Goal: Transaction & Acquisition: Purchase product/service

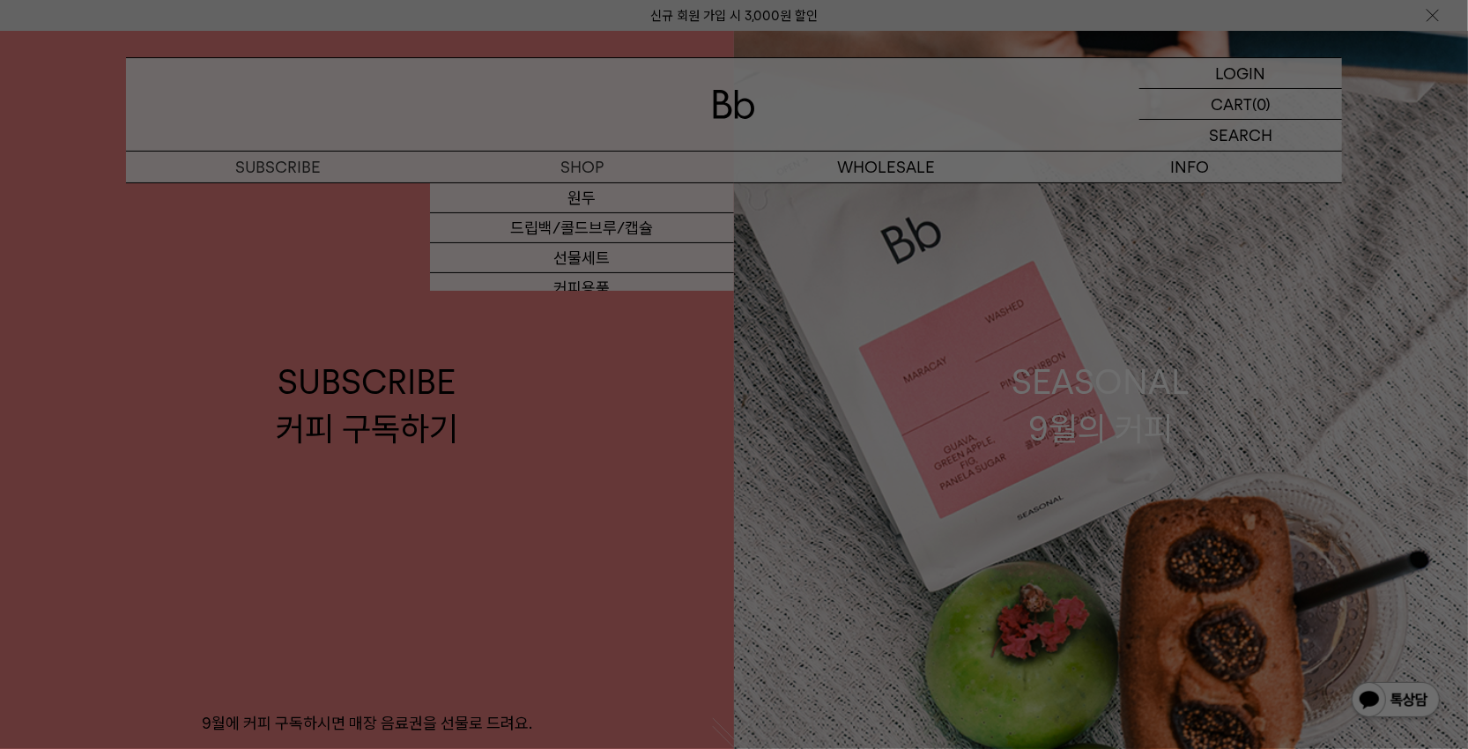
click at [586, 203] on div at bounding box center [734, 374] width 1468 height 749
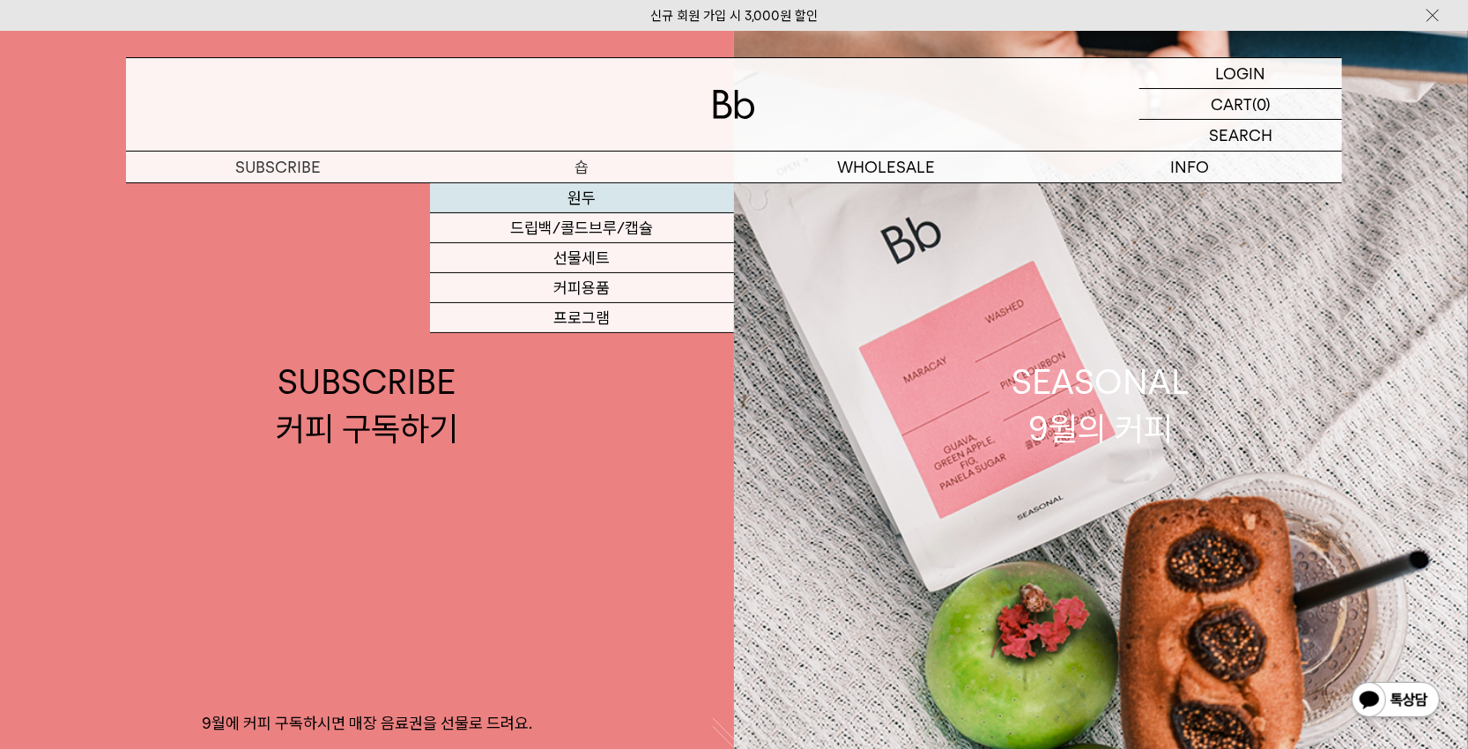
click at [586, 193] on link "원두" at bounding box center [582, 198] width 304 height 30
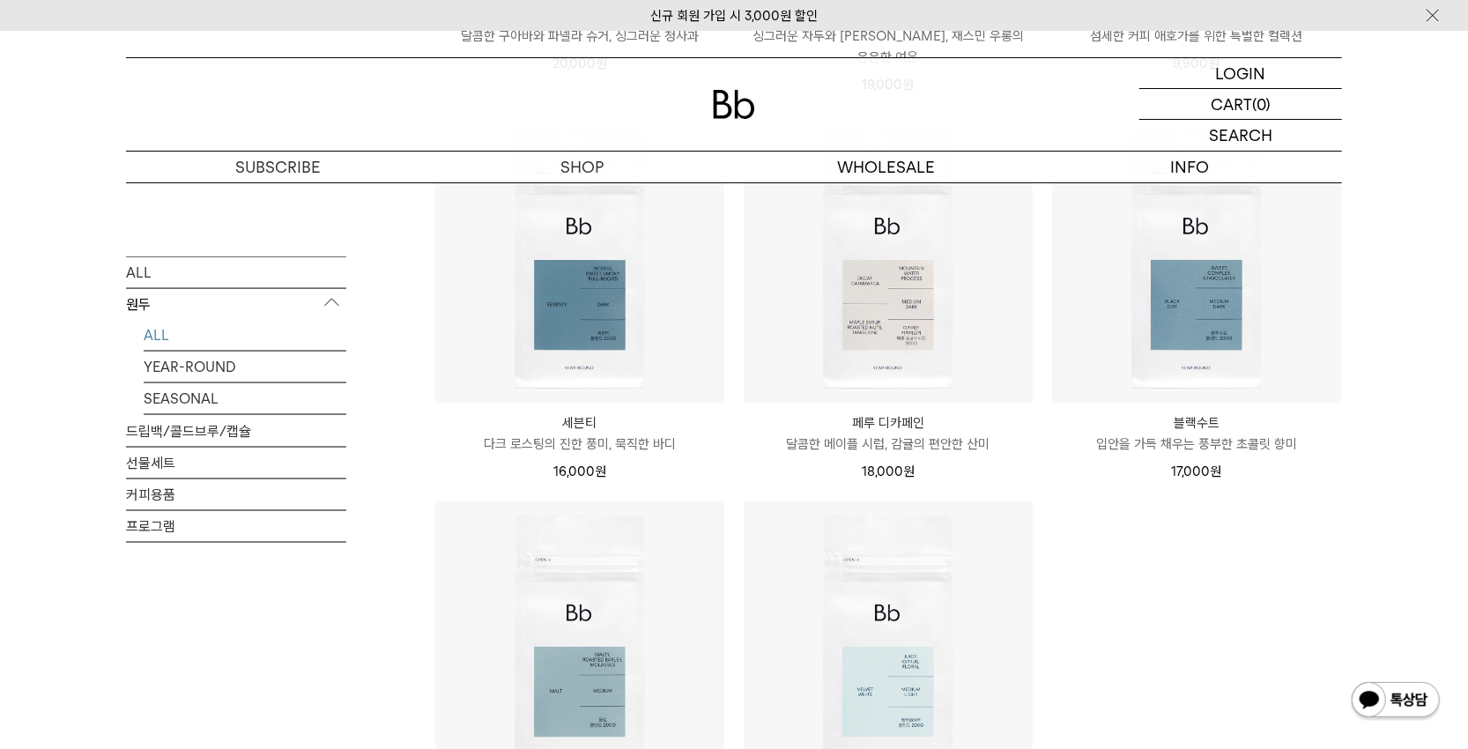
scroll to position [1101, 0]
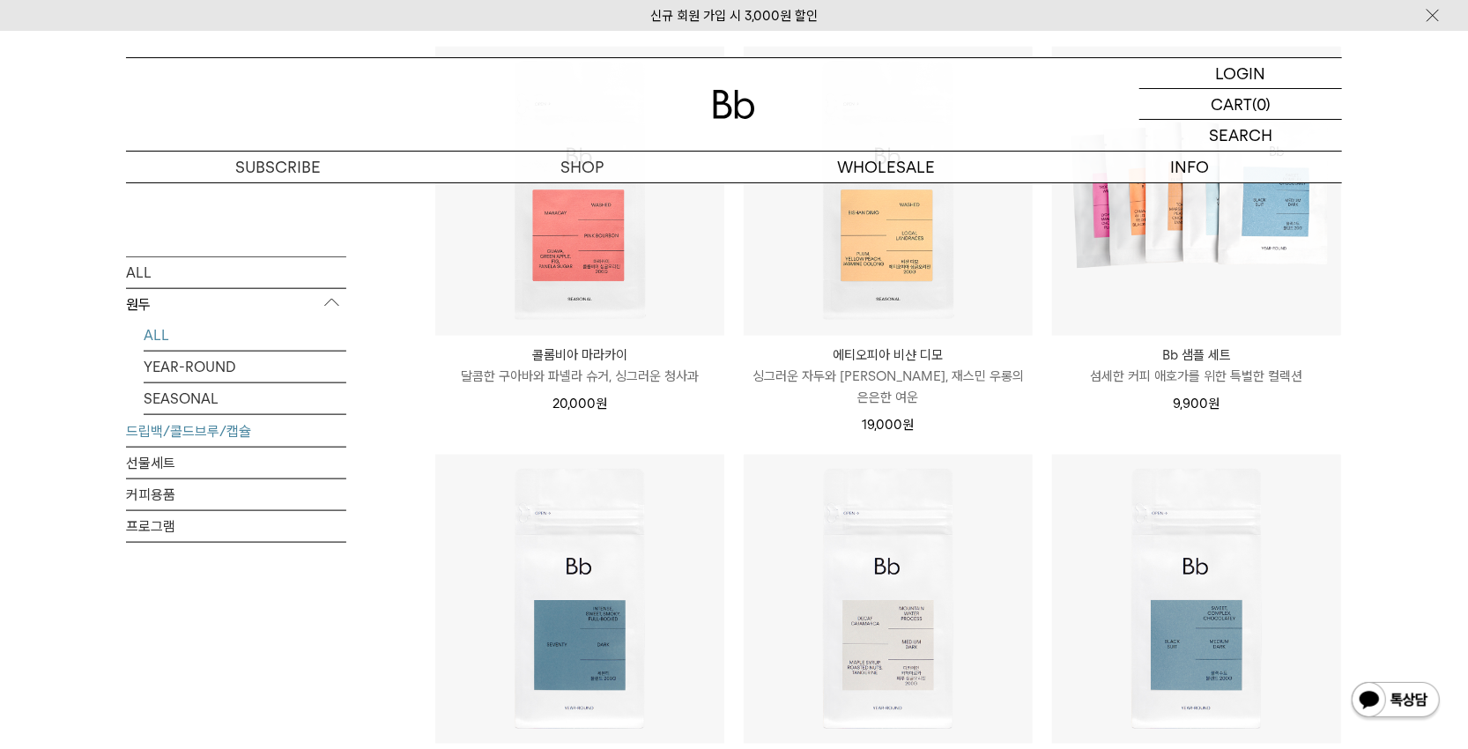
click at [192, 422] on link "드립백/콜드브루/캡슐" at bounding box center [236, 430] width 220 height 31
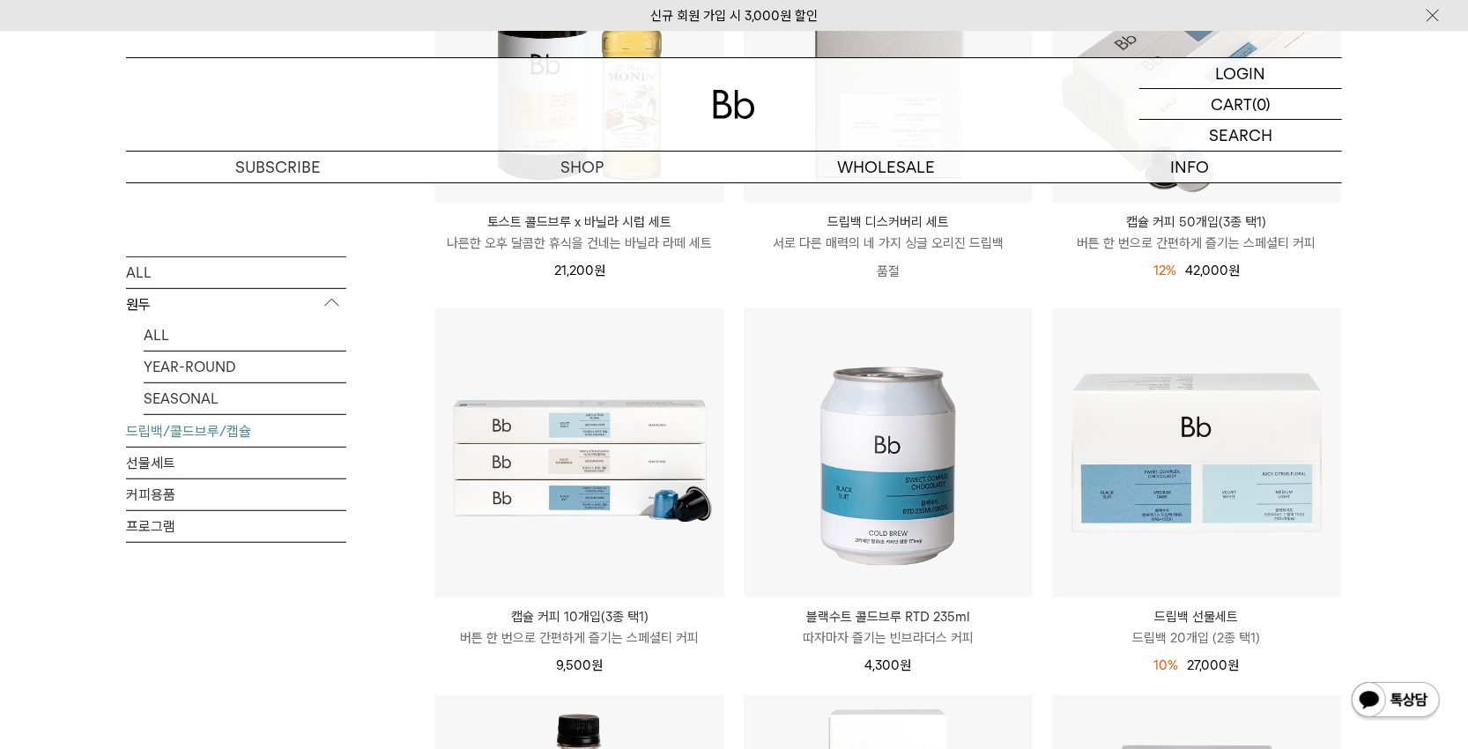
scroll to position [400, 0]
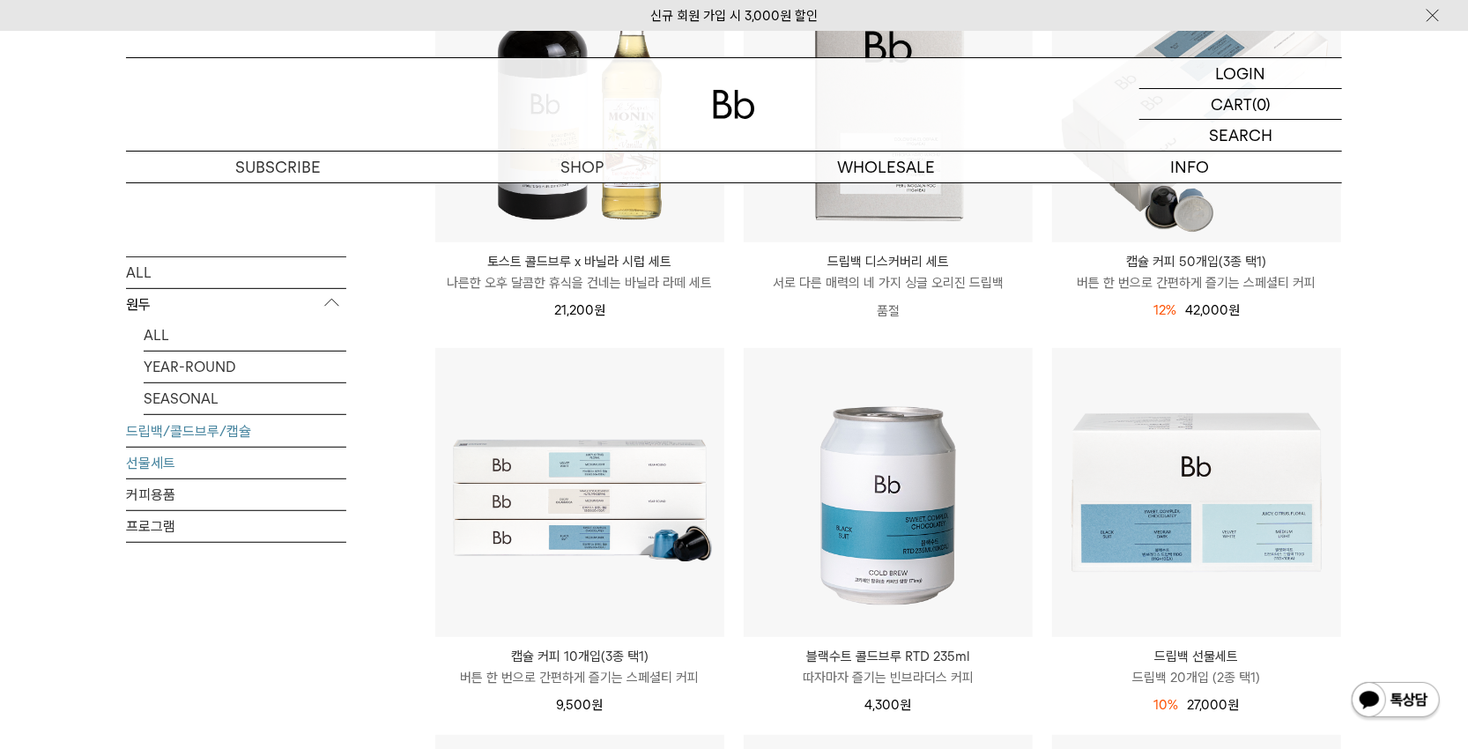
click at [172, 467] on link "선물세트" at bounding box center [236, 462] width 220 height 31
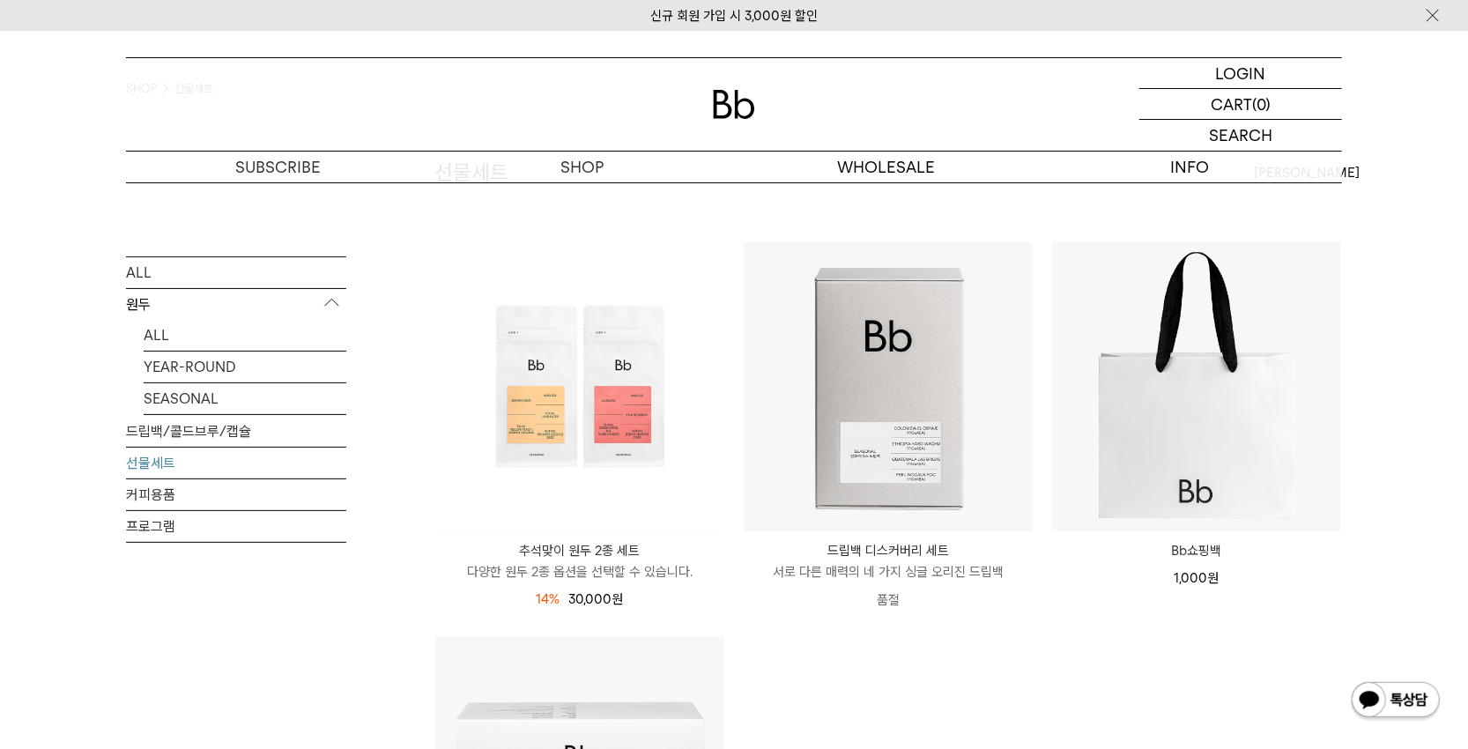
scroll to position [100, 0]
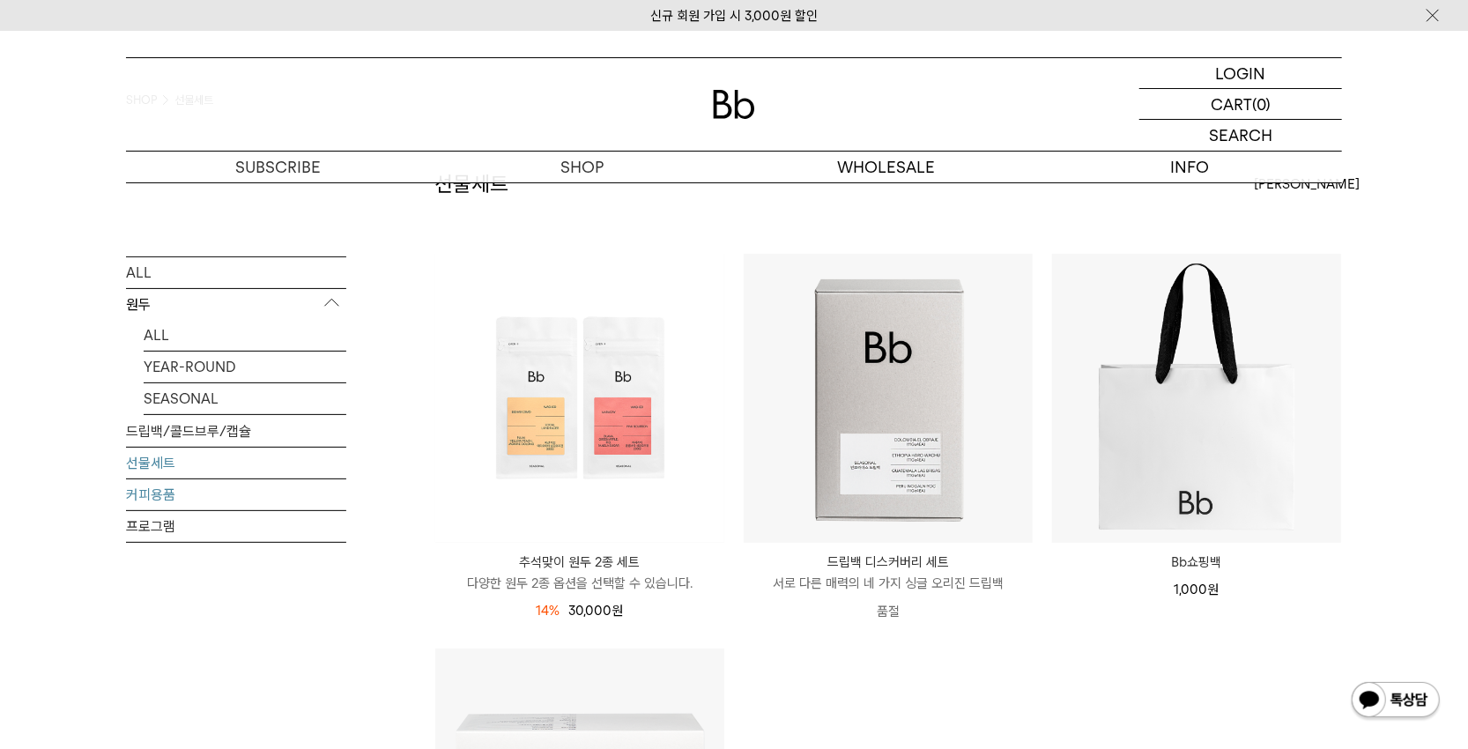
click at [164, 490] on link "커피용품" at bounding box center [236, 493] width 220 height 31
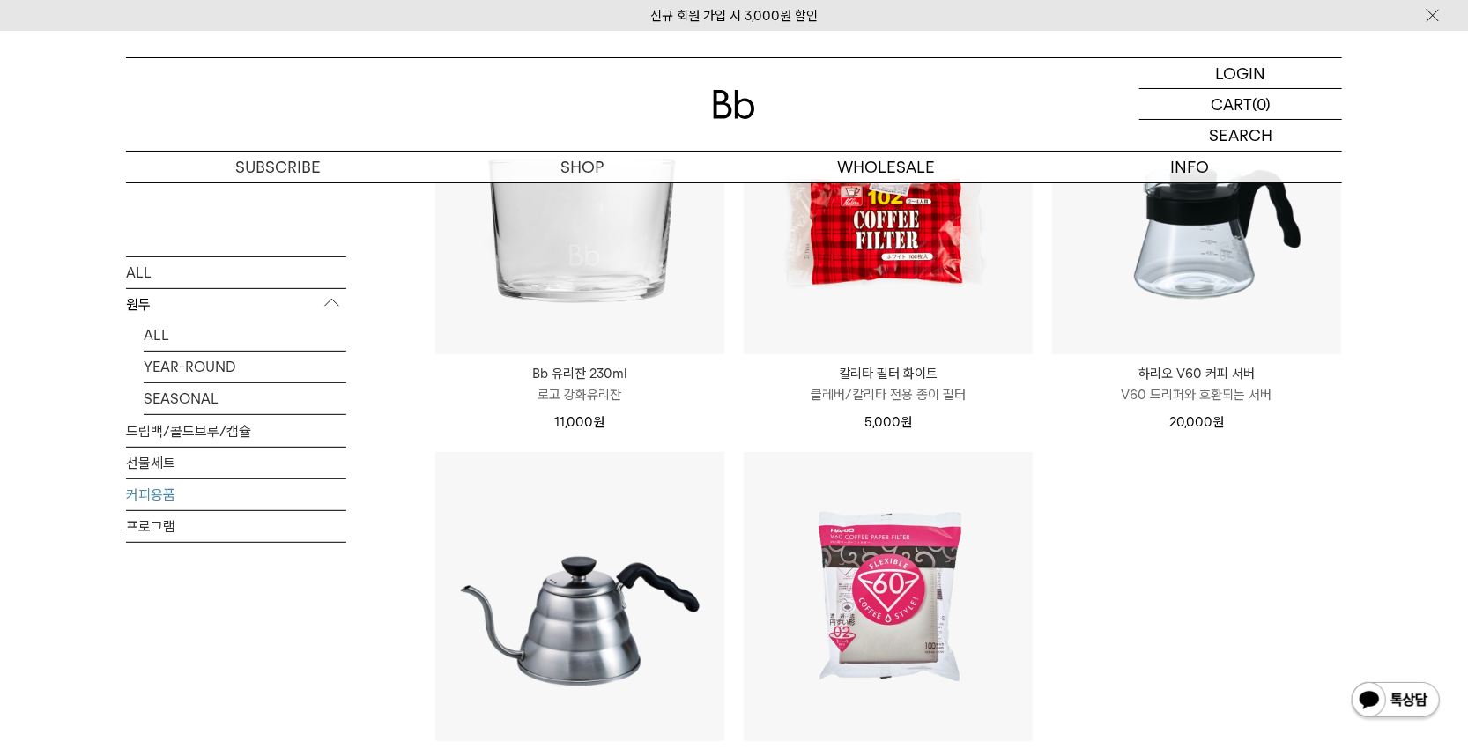
scroll to position [400, 0]
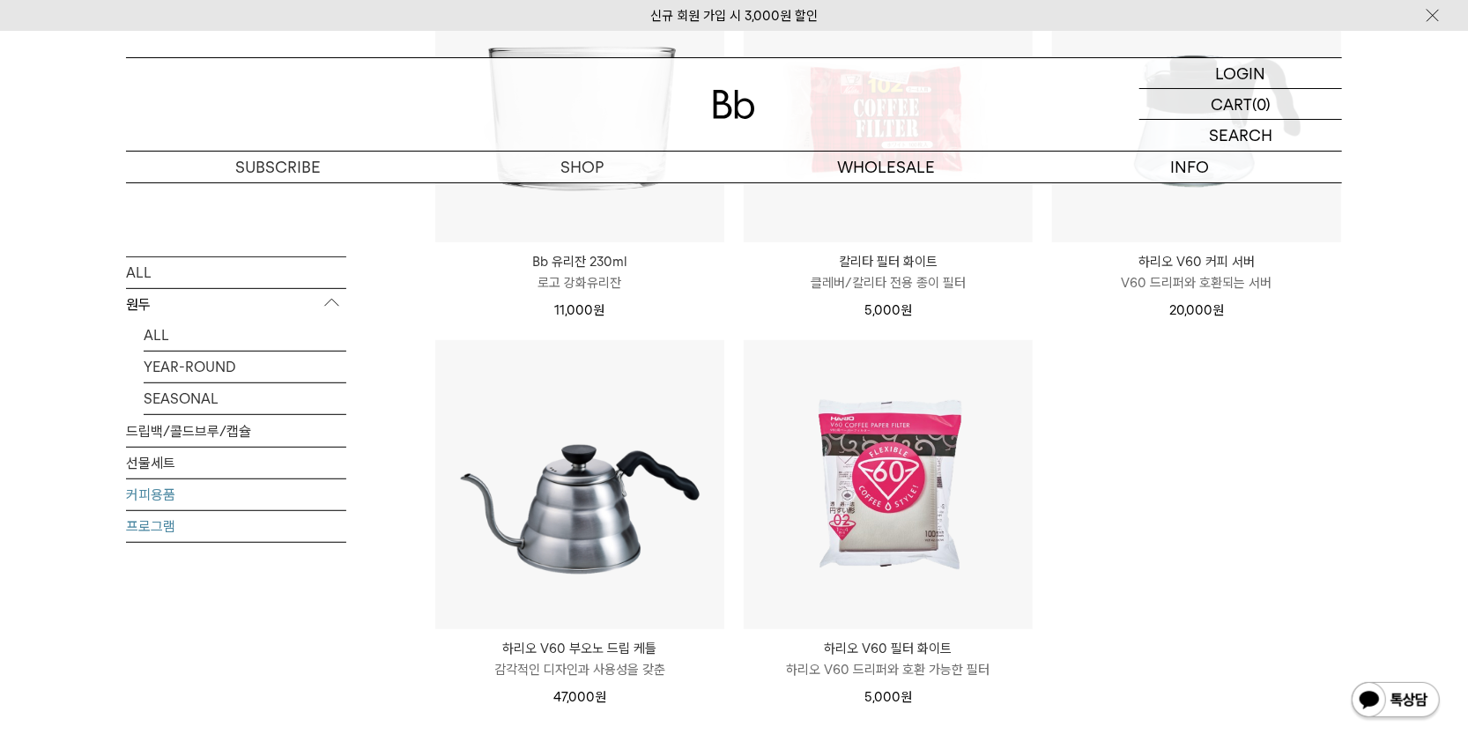
click at [160, 521] on link "프로그램" at bounding box center [236, 525] width 220 height 31
